Goal: Task Accomplishment & Management: Complete application form

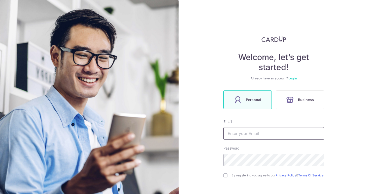
click at [243, 138] on input "text" at bounding box center [273, 133] width 101 height 13
type input "[EMAIL_ADDRESS][DOMAIN_NAME]"
click at [227, 179] on div "By registering you agree to our Privacy Policy & Terms Of Service" at bounding box center [273, 176] width 101 height 6
click at [227, 178] on input "checkbox" at bounding box center [225, 176] width 4 height 4
checkbox input "true"
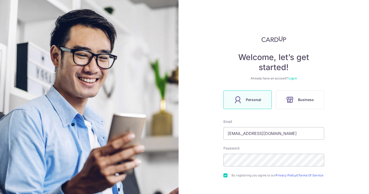
click at [357, 98] on div "Welcome, let’s get started! Already have an account? Log in Personal Business E…" at bounding box center [274, 97] width 191 height 194
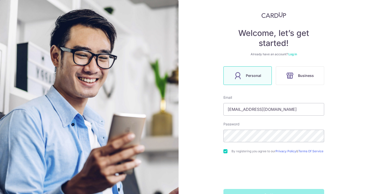
scroll to position [38, 0]
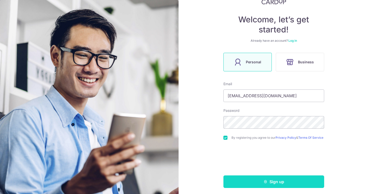
click at [260, 183] on button "Sign up" at bounding box center [273, 182] width 101 height 13
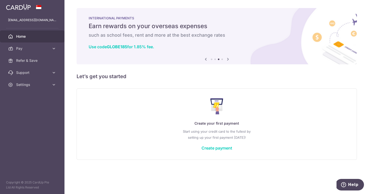
click at [228, 58] on icon at bounding box center [228, 59] width 6 height 6
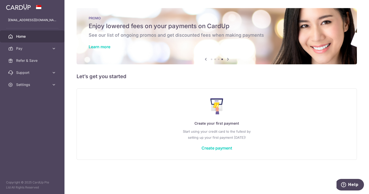
click at [227, 58] on icon at bounding box center [228, 59] width 6 height 6
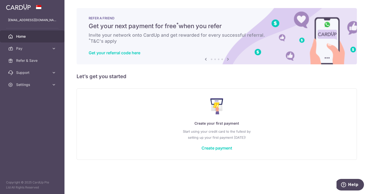
click at [203, 59] on icon at bounding box center [206, 59] width 6 height 6
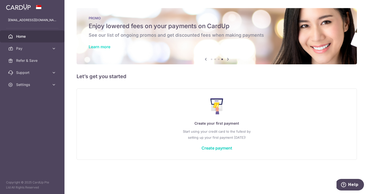
click at [93, 45] on link "Learn more" at bounding box center [100, 46] width 22 height 5
